Goal: Transaction & Acquisition: Purchase product/service

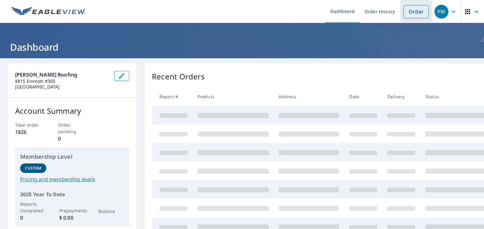
click at [407, 11] on link "Order" at bounding box center [416, 11] width 26 height 13
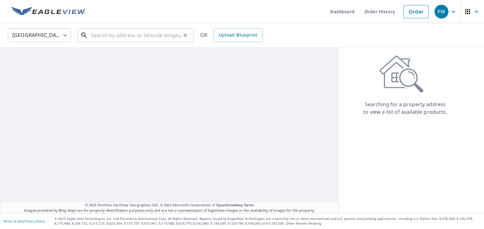
click at [154, 37] on input "text" at bounding box center [136, 35] width 90 height 18
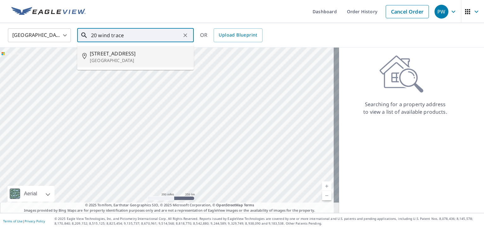
click at [127, 57] on p "[GEOGRAPHIC_DATA]" at bounding box center [139, 60] width 99 height 6
type input "[STREET_ADDRESS]"
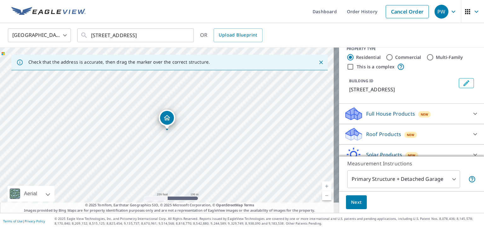
scroll to position [38, 0]
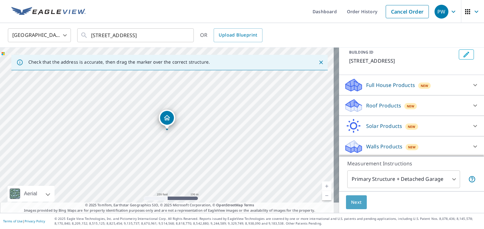
click at [356, 203] on span "Next" at bounding box center [356, 202] width 11 height 8
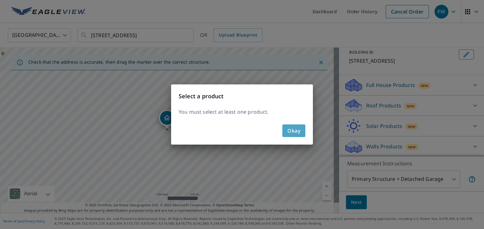
click at [299, 134] on span "Okay" at bounding box center [293, 130] width 13 height 9
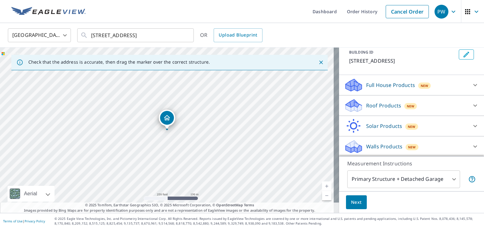
click at [387, 104] on p "Roof Products" at bounding box center [383, 106] width 35 height 8
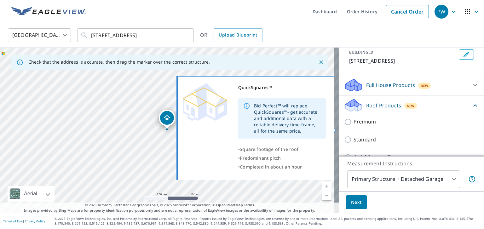
scroll to position [69, 0]
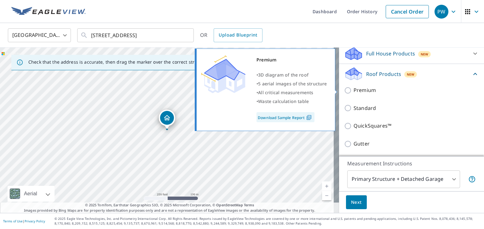
click at [344, 91] on input "Premium" at bounding box center [348, 91] width 9 height 8
checkbox input "true"
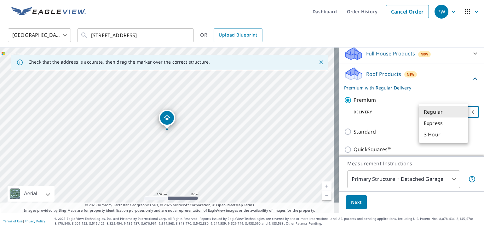
click at [458, 113] on body "PW PW Dashboard Order History Cancel Order PW [GEOGRAPHIC_DATA] [GEOGRAPHIC_DAT…" at bounding box center [242, 114] width 484 height 229
click at [435, 121] on li "Express" at bounding box center [442, 122] width 49 height 11
click at [460, 110] on body "PW PW Dashboard Order History Cancel Order PW [GEOGRAPHIC_DATA] [GEOGRAPHIC_DAT…" at bounding box center [242, 114] width 484 height 229
click at [437, 122] on li "3 Hour" at bounding box center [442, 122] width 49 height 11
type input "7"
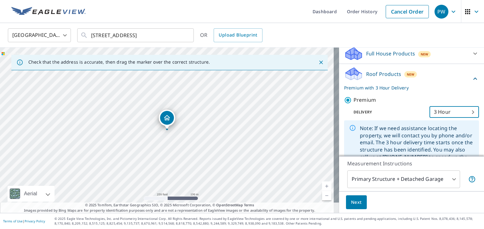
click at [355, 203] on span "Next" at bounding box center [356, 202] width 11 height 8
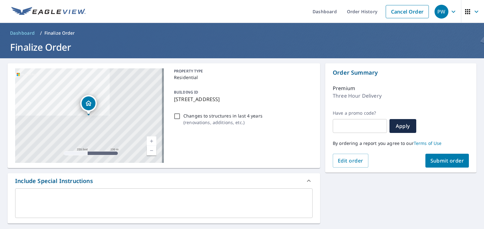
click at [436, 161] on span "Submit order" at bounding box center [447, 160] width 34 height 7
